Goal: Task Accomplishment & Management: Complete application form

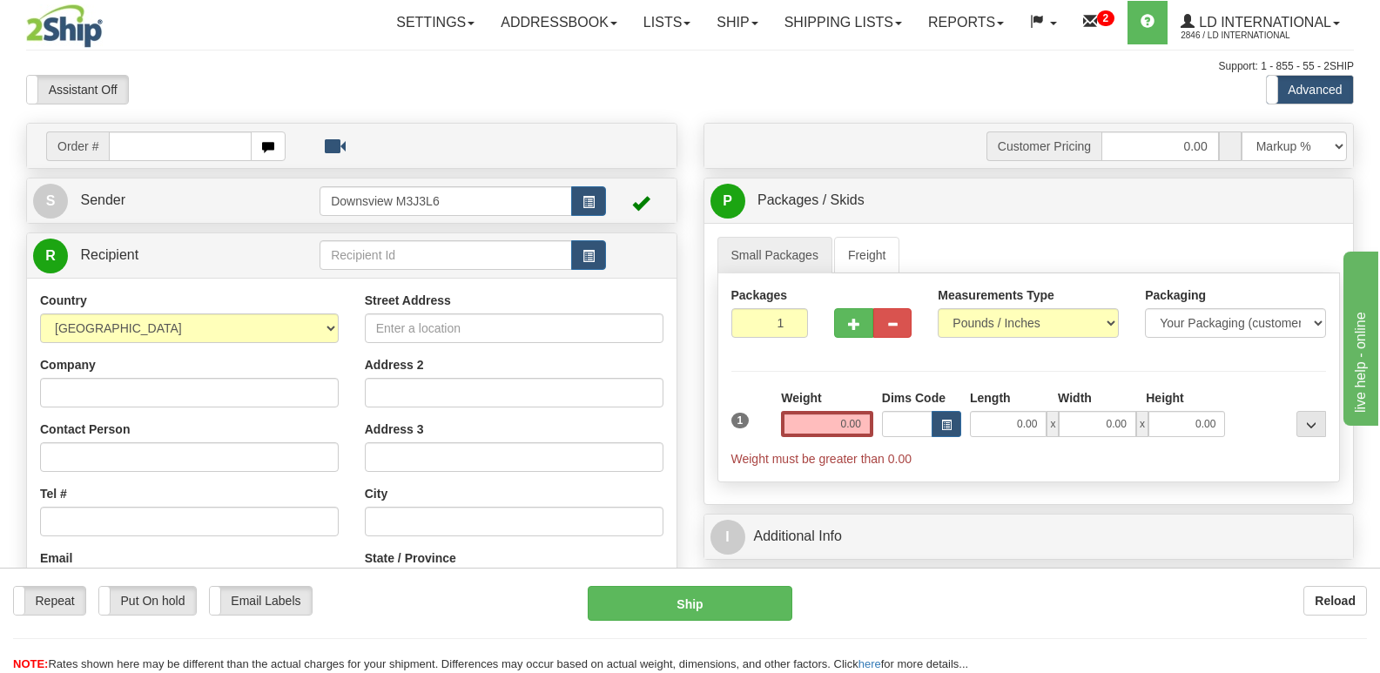
type input "7"
type input "174121"
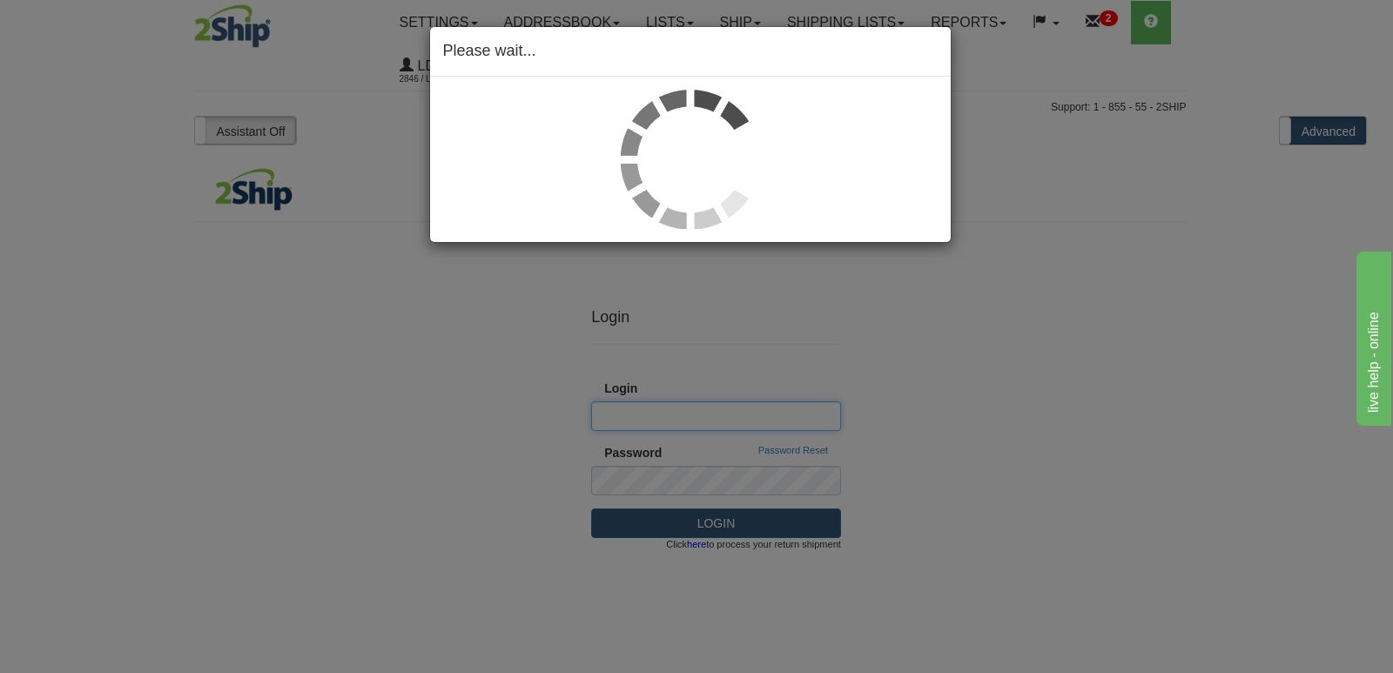
type input "adamd@lovedreamer.com"
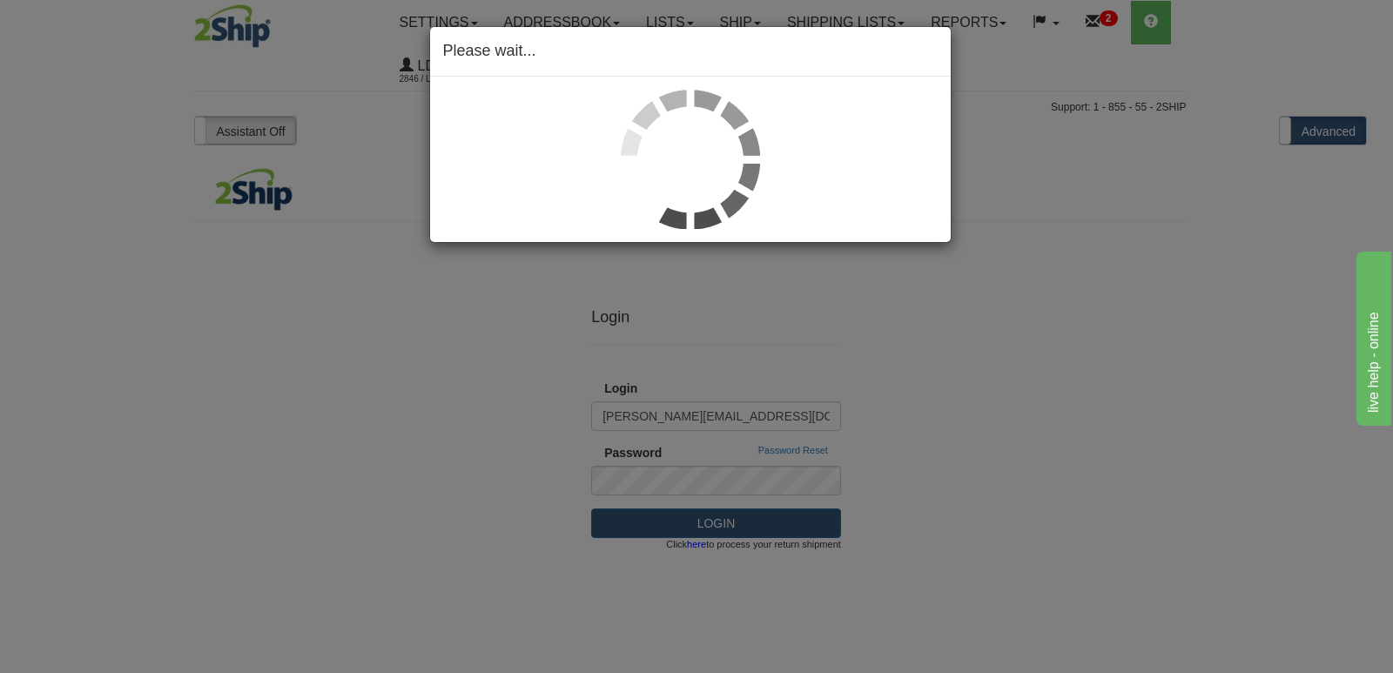
click at [726, 520] on div "Please wait..." at bounding box center [696, 336] width 1393 height 673
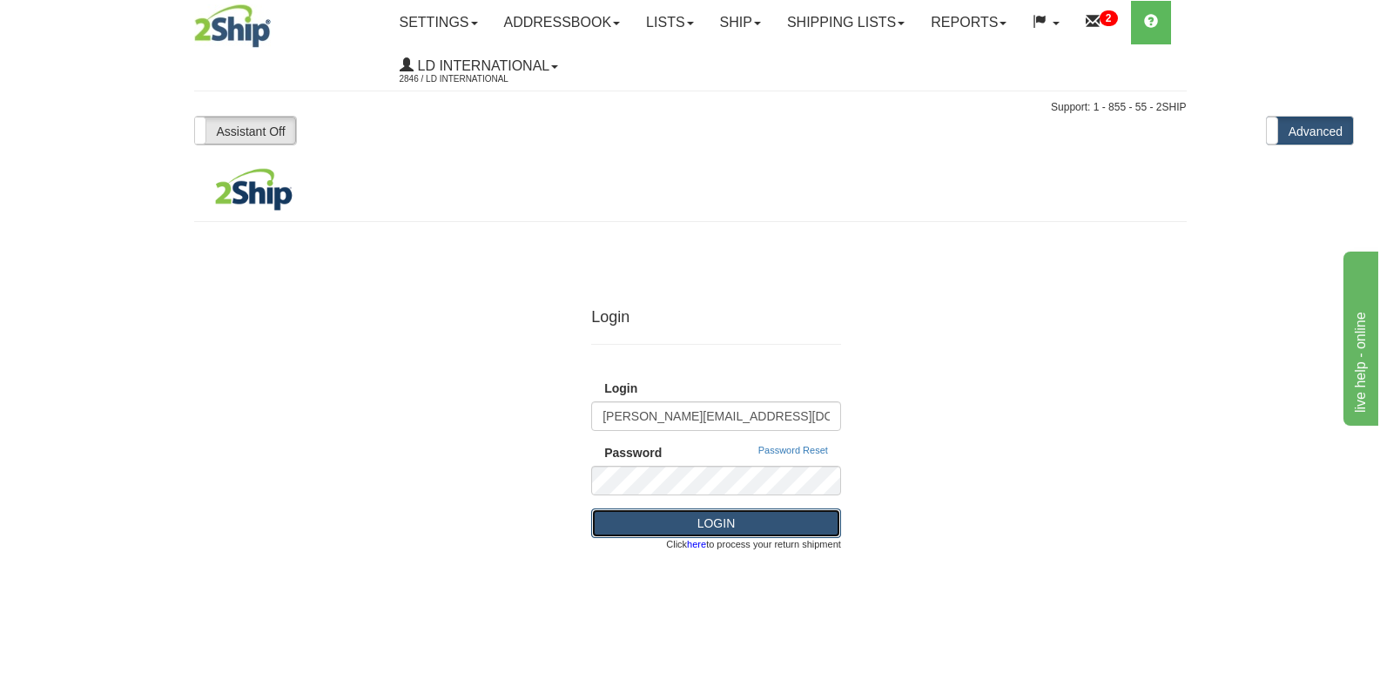
click at [783, 521] on button "LOGIN" at bounding box center [716, 523] width 250 height 30
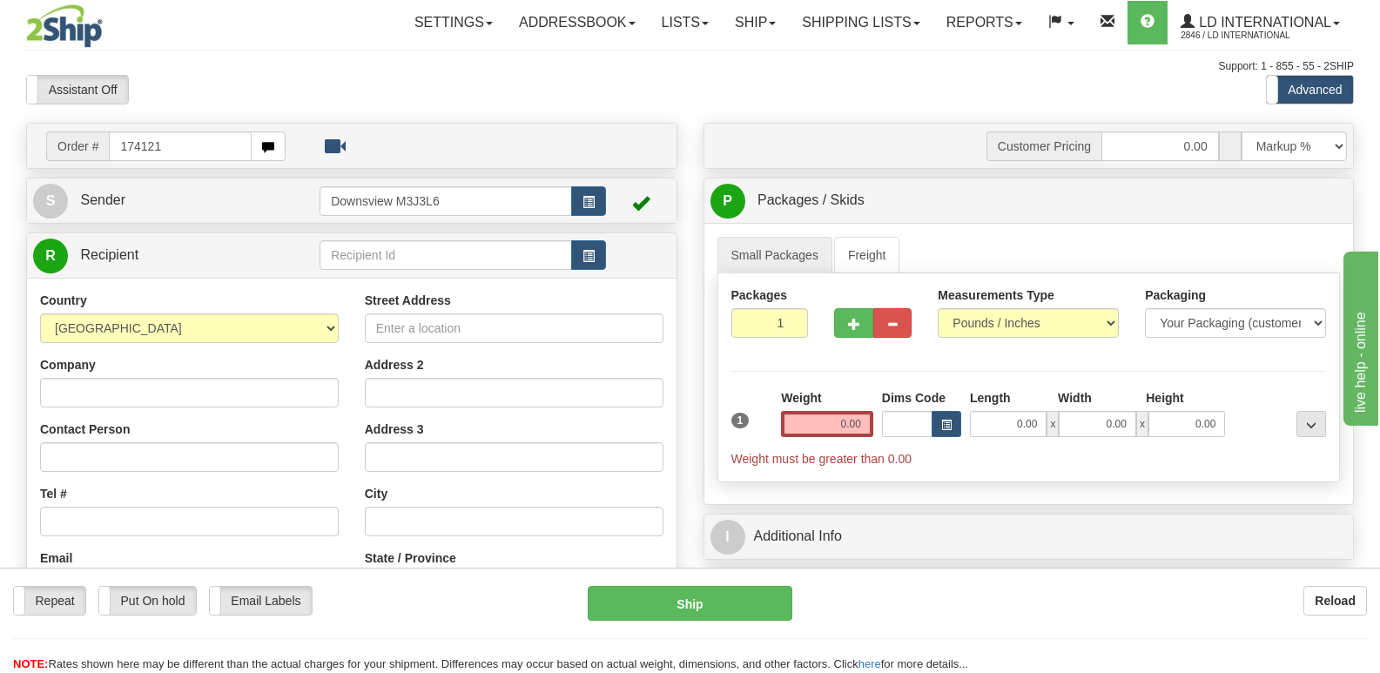
type input "174121"
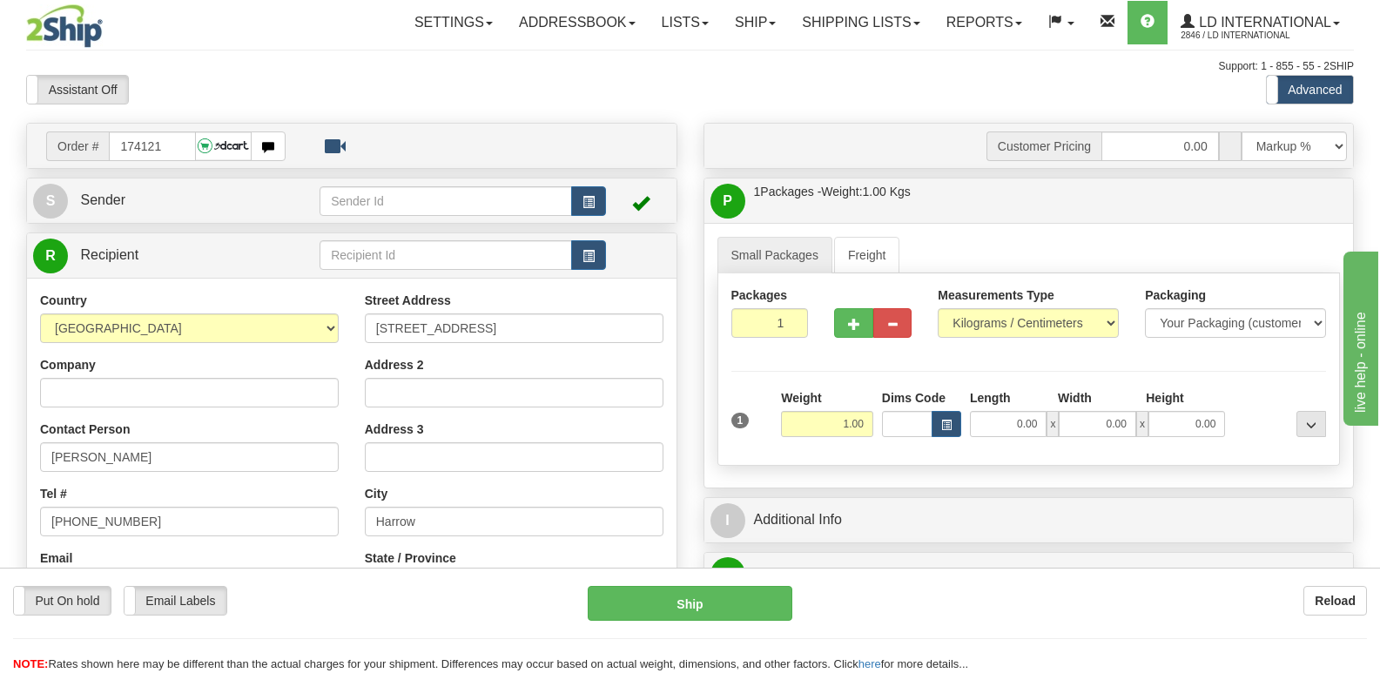
click at [212, 435] on div "Contact Person [PERSON_NAME]" at bounding box center [189, 445] width 299 height 51
click at [212, 452] on input "[PERSON_NAME]" at bounding box center [189, 457] width 299 height 30
